Goal: Go to known website: Go to known website

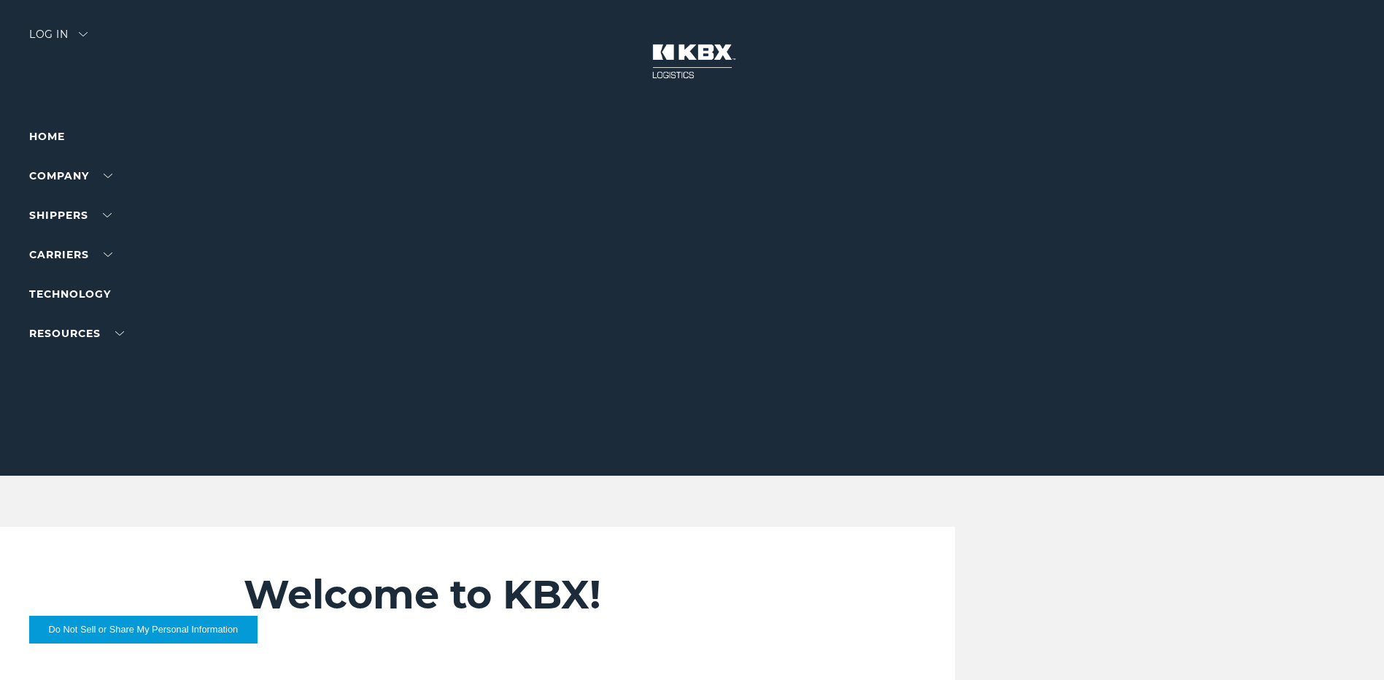
click at [47, 36] on div "Log in" at bounding box center [58, 39] width 58 height 21
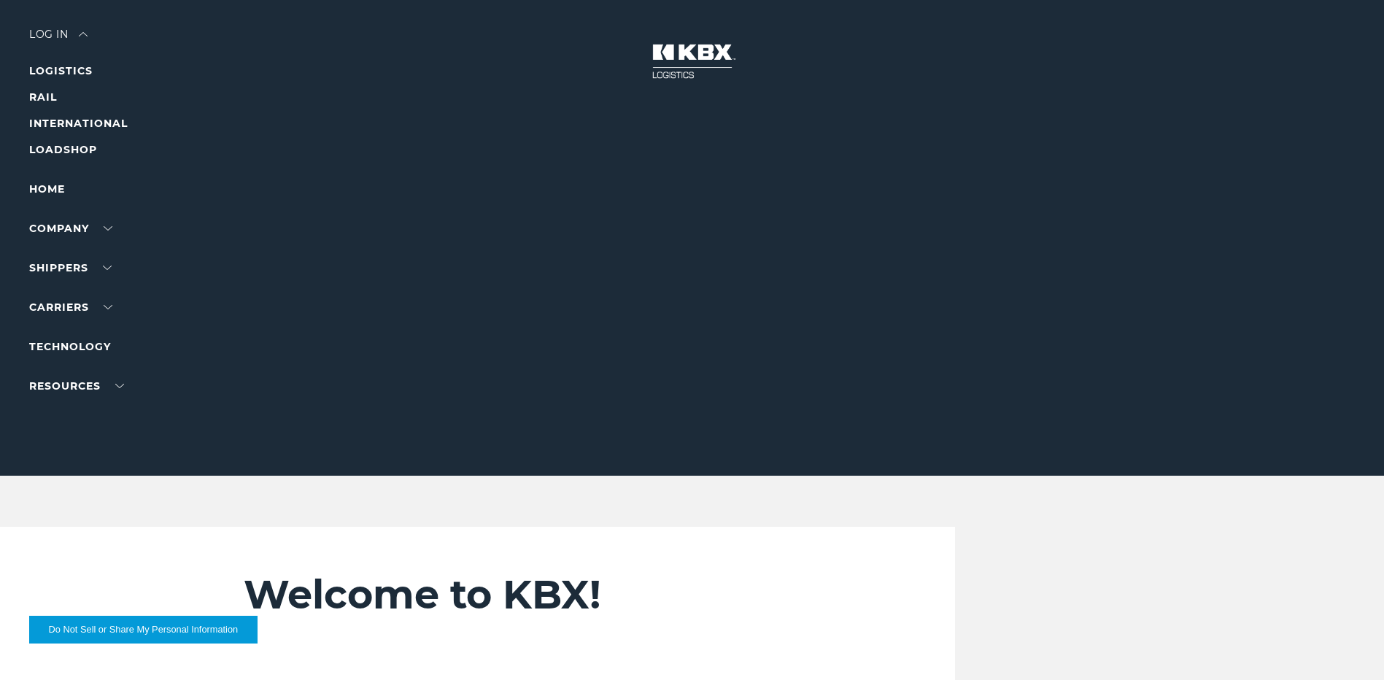
click at [75, 79] on li "LOGISTICS" at bounding box center [92, 71] width 127 height 18
click at [74, 76] on link "LOGISTICS" at bounding box center [60, 70] width 63 height 13
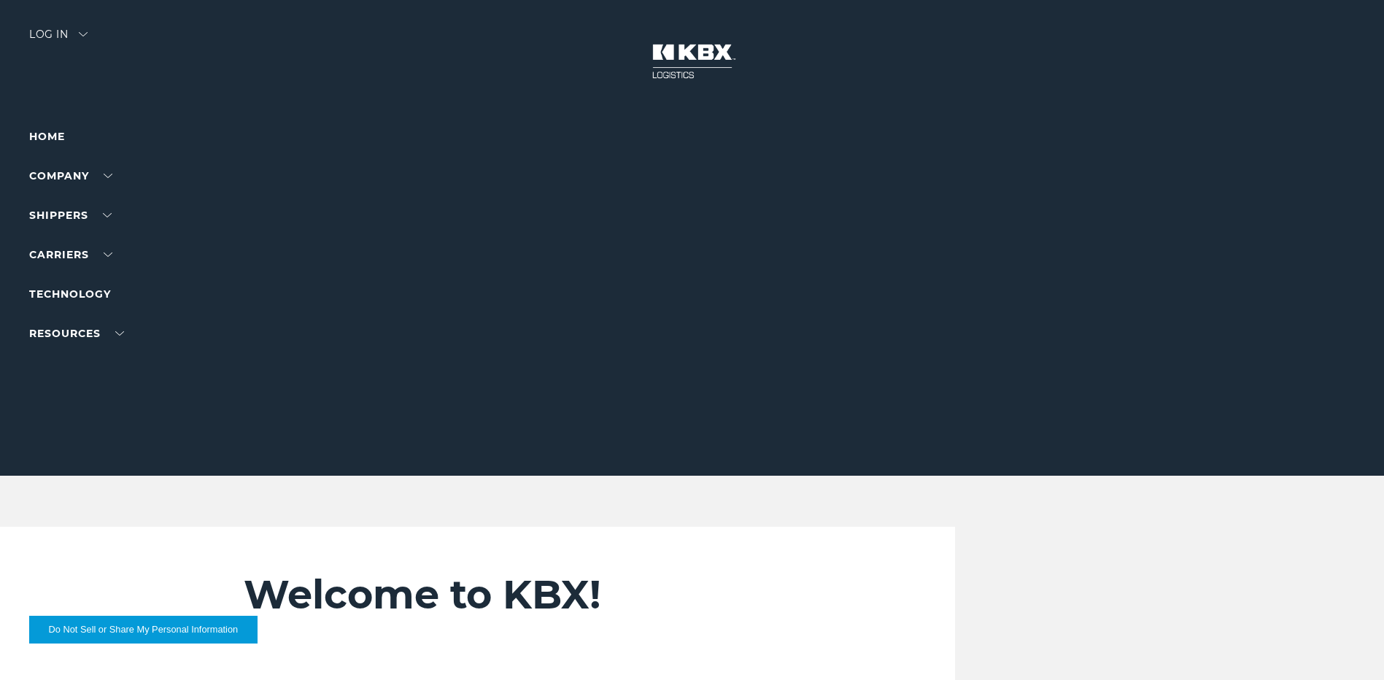
click at [88, 37] on div "Log in" at bounding box center [58, 39] width 58 height 21
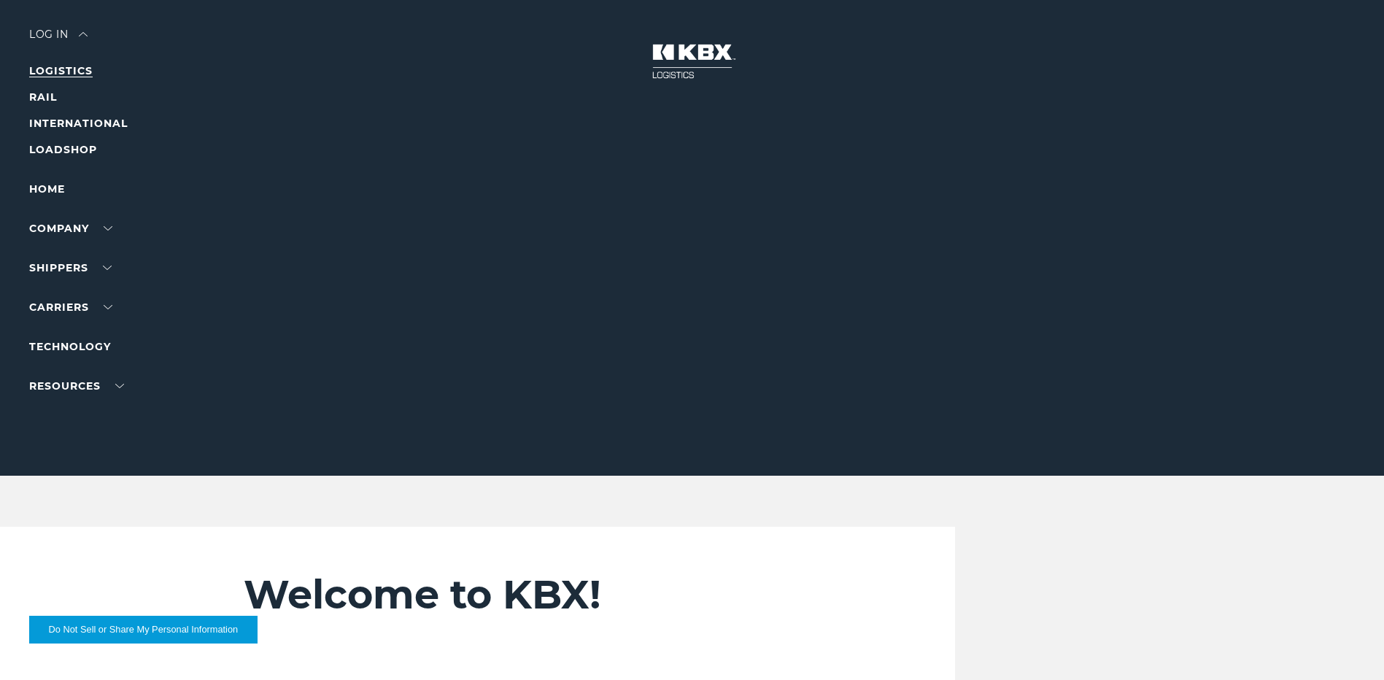
click at [80, 70] on link "LOGISTICS" at bounding box center [60, 70] width 63 height 13
